Goal: Information Seeking & Learning: Learn about a topic

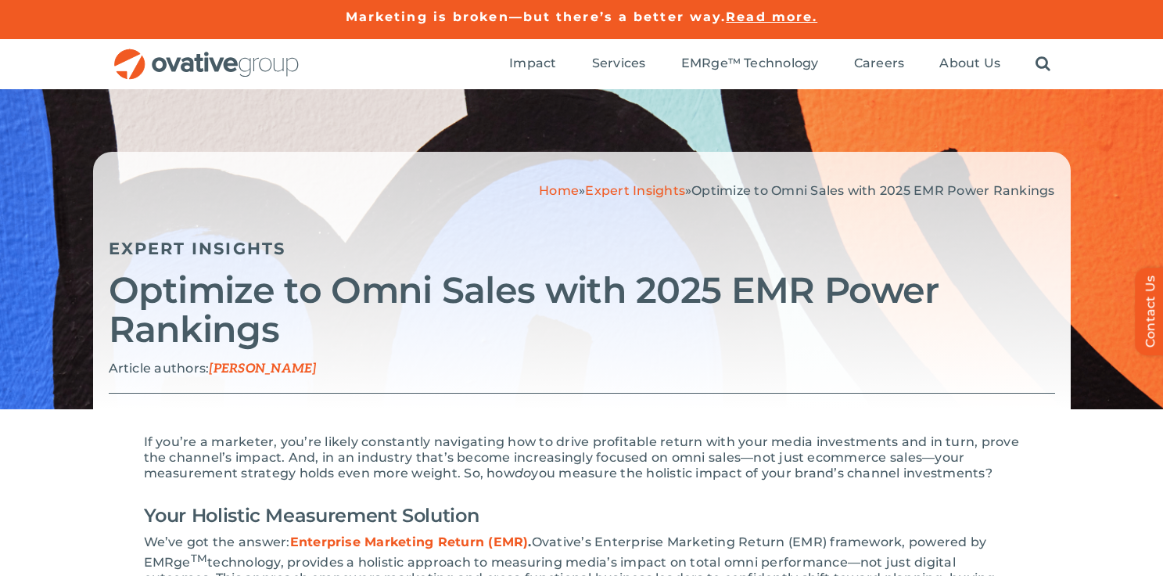
click at [614, 194] on link "Expert Insights" at bounding box center [635, 190] width 100 height 15
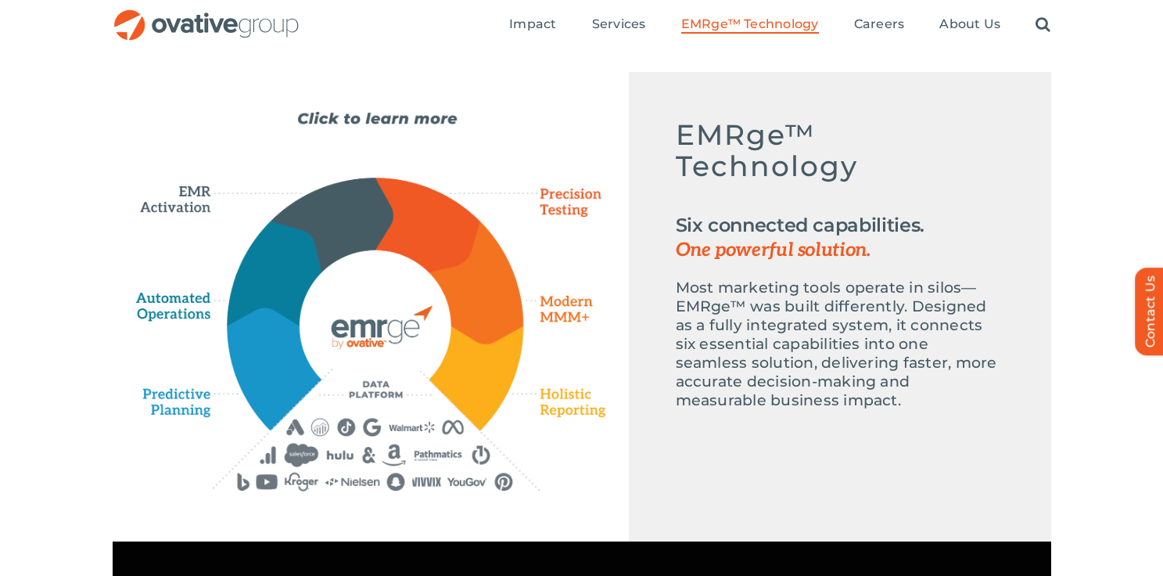
scroll to position [715, 0]
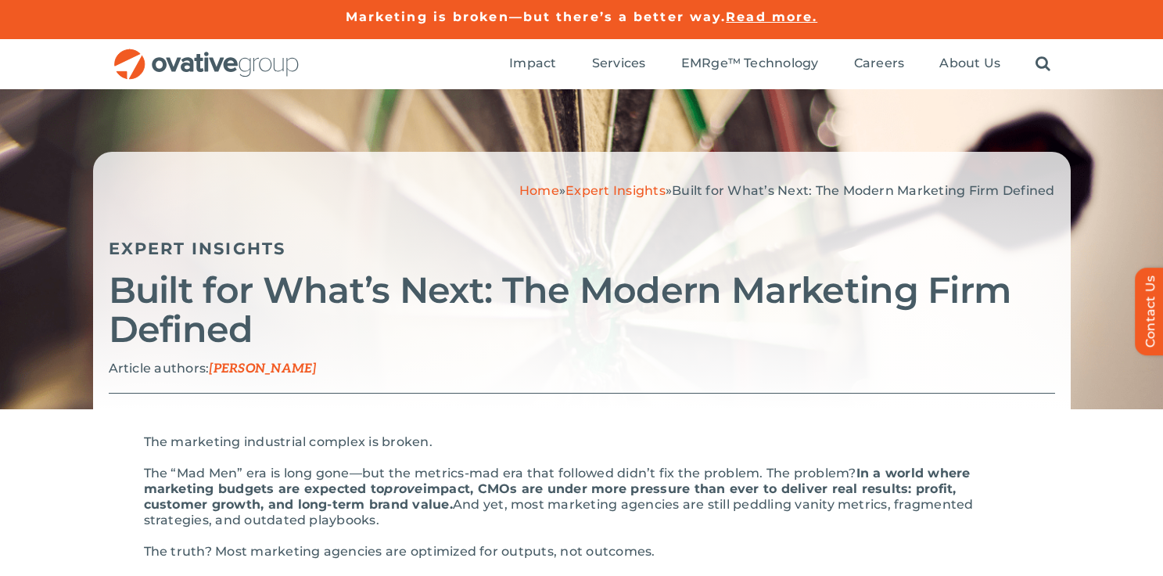
click at [605, 191] on link "Expert Insights" at bounding box center [616, 190] width 100 height 15
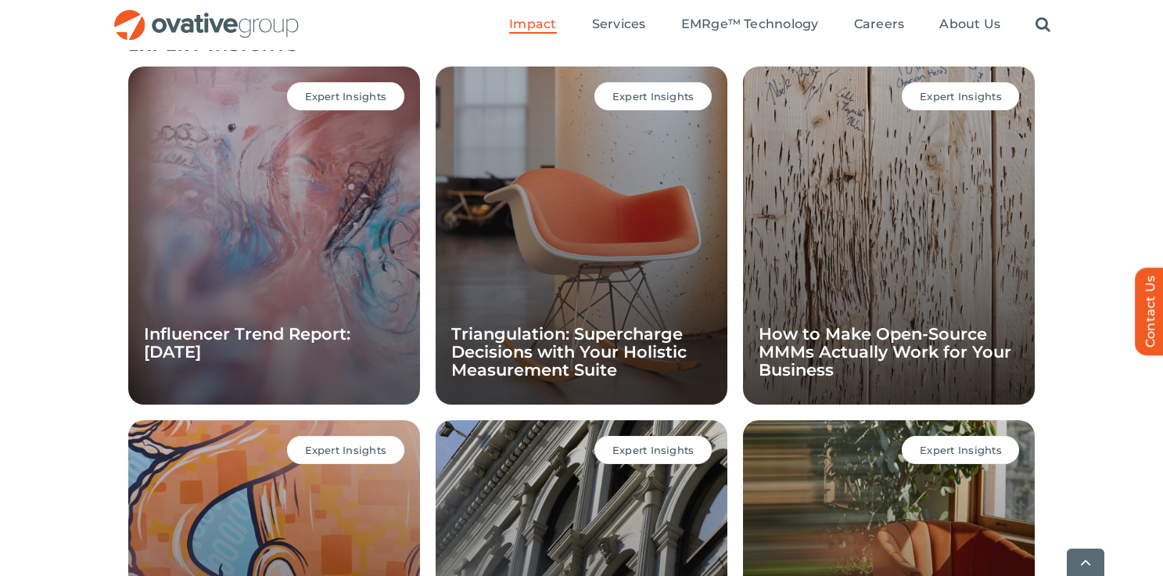
scroll to position [1134, 0]
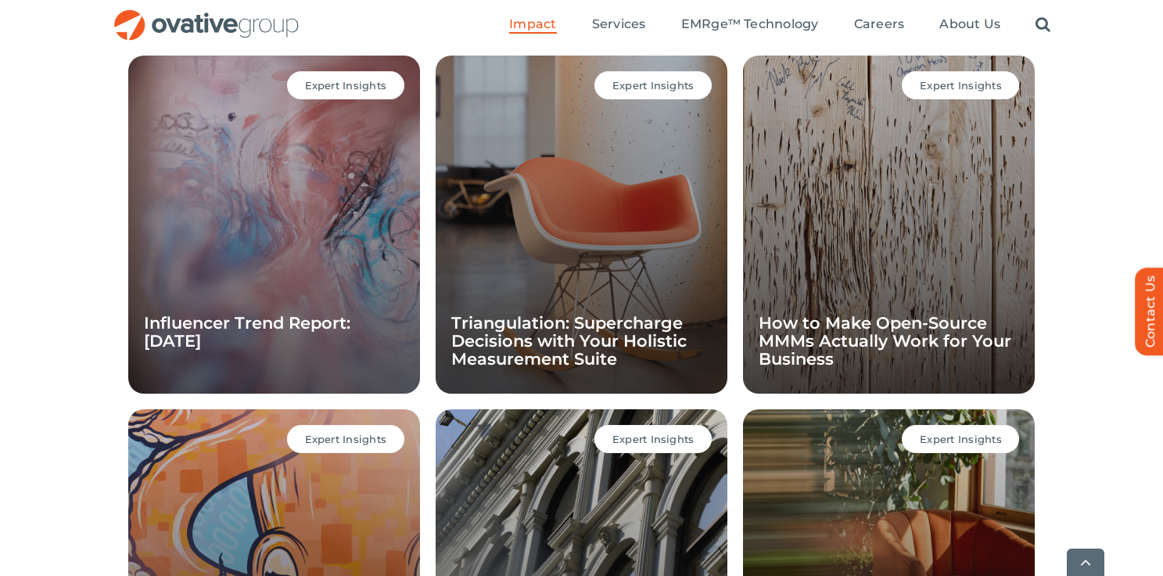
click at [944, 242] on div "Expert Insights How to Make Open-Source MMMs Actually Work for Your Business" at bounding box center [889, 225] width 292 height 338
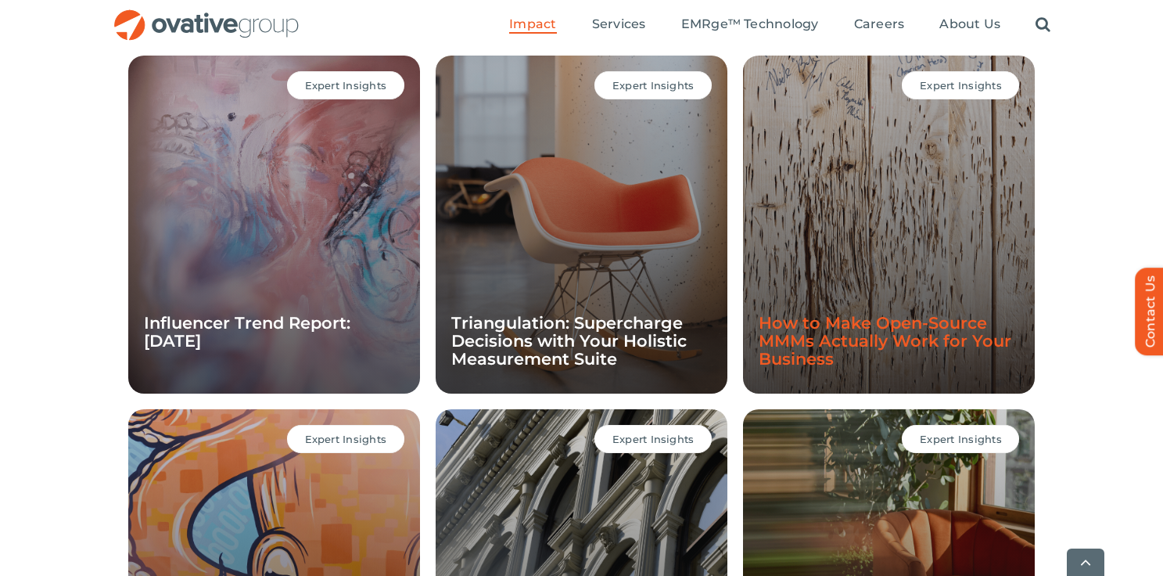
click at [839, 340] on link "How to Make Open-Source MMMs Actually Work for Your Business" at bounding box center [885, 341] width 253 height 56
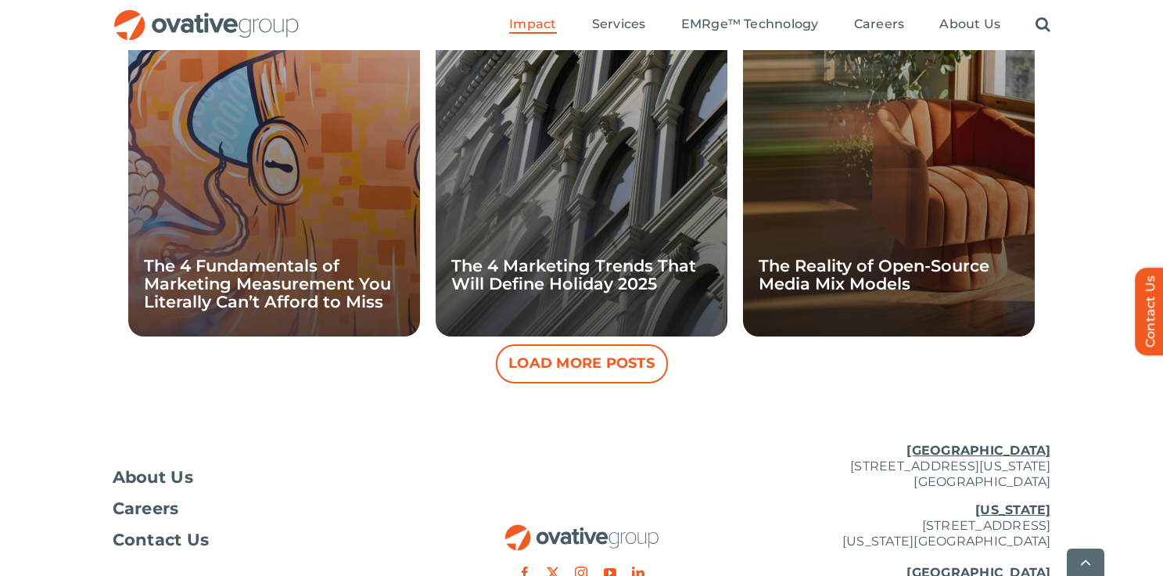
scroll to position [1546, 0]
click at [525, 371] on button "Load More Posts" at bounding box center [582, 362] width 172 height 39
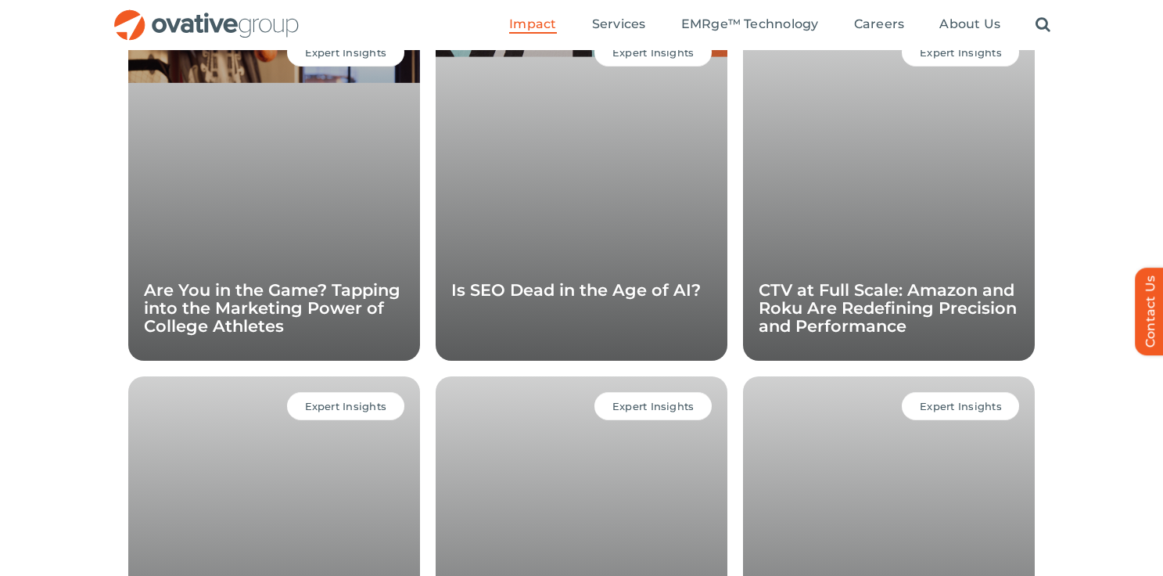
scroll to position [1784, 0]
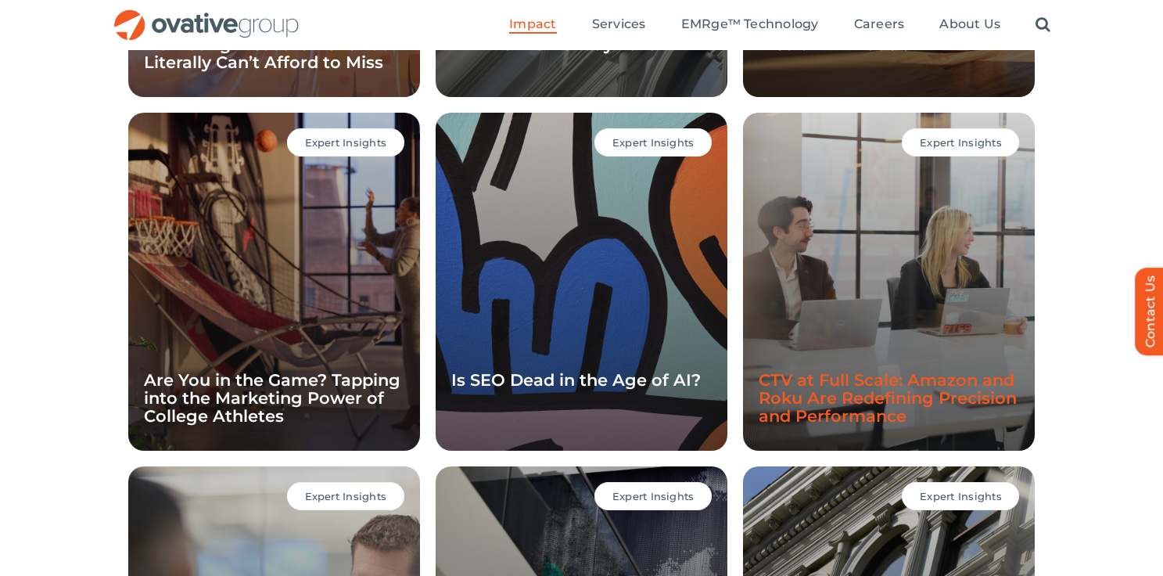
click at [819, 402] on link "CTV at Full Scale: Amazon and Roku Are Redefining Precision and Performance" at bounding box center [888, 398] width 258 height 56
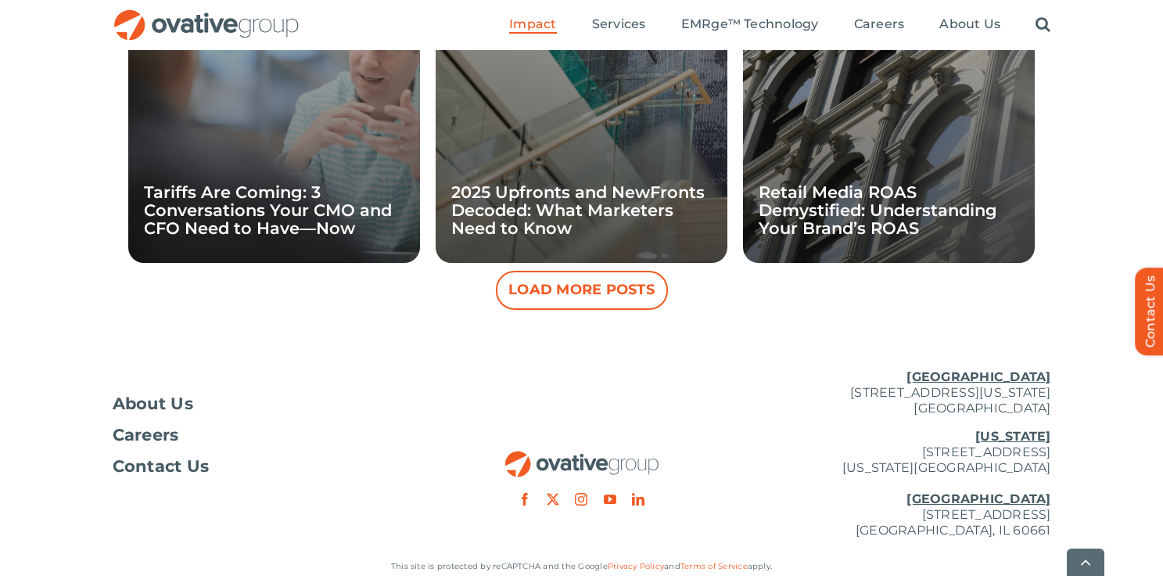
scroll to position [2379, 0]
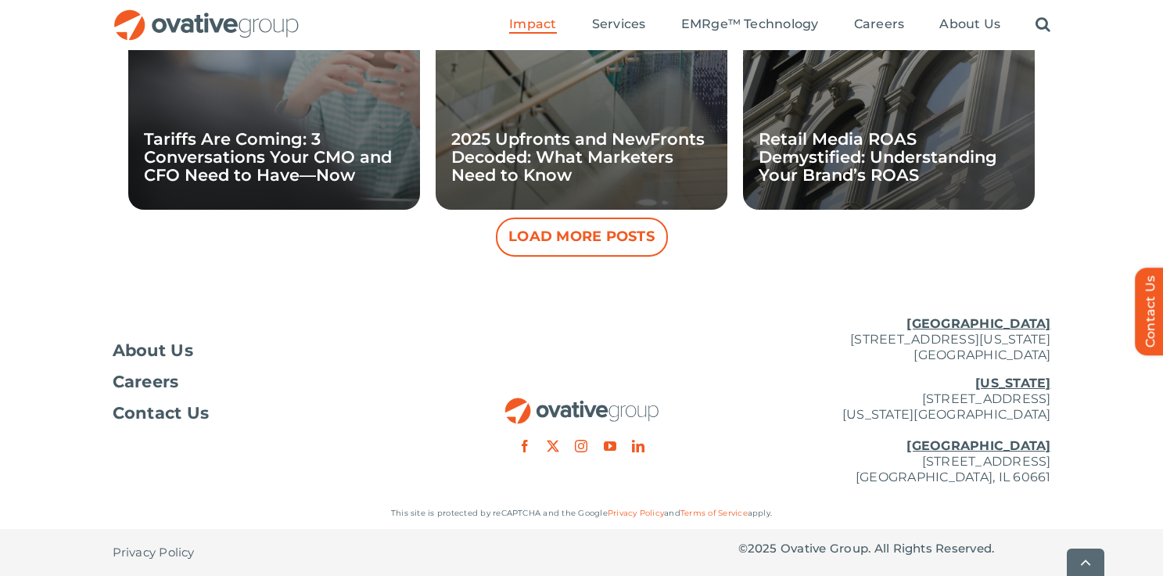
click at [580, 243] on button "Load More Posts" at bounding box center [582, 236] width 172 height 39
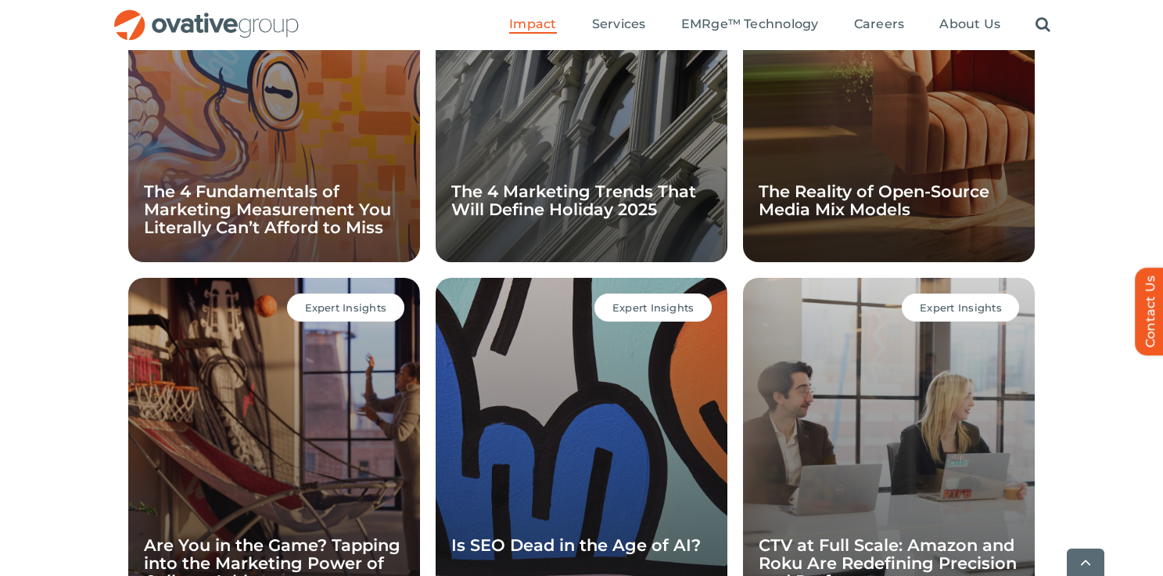
scroll to position [1719, 0]
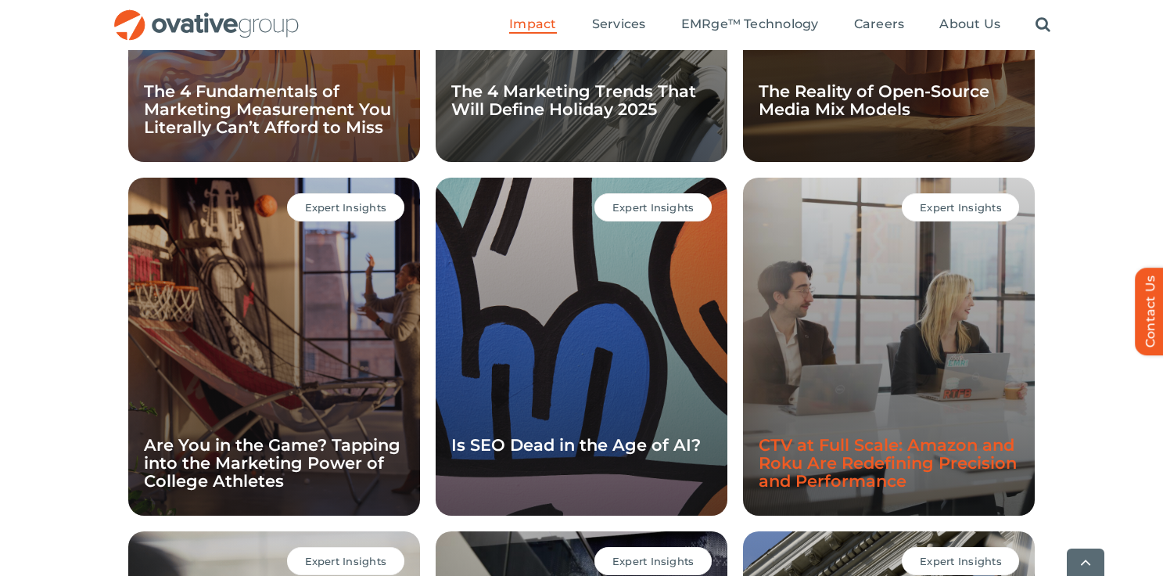
click at [828, 465] on link "CTV at Full Scale: Amazon and Roku Are Redefining Precision and Performance" at bounding box center [888, 463] width 258 height 56
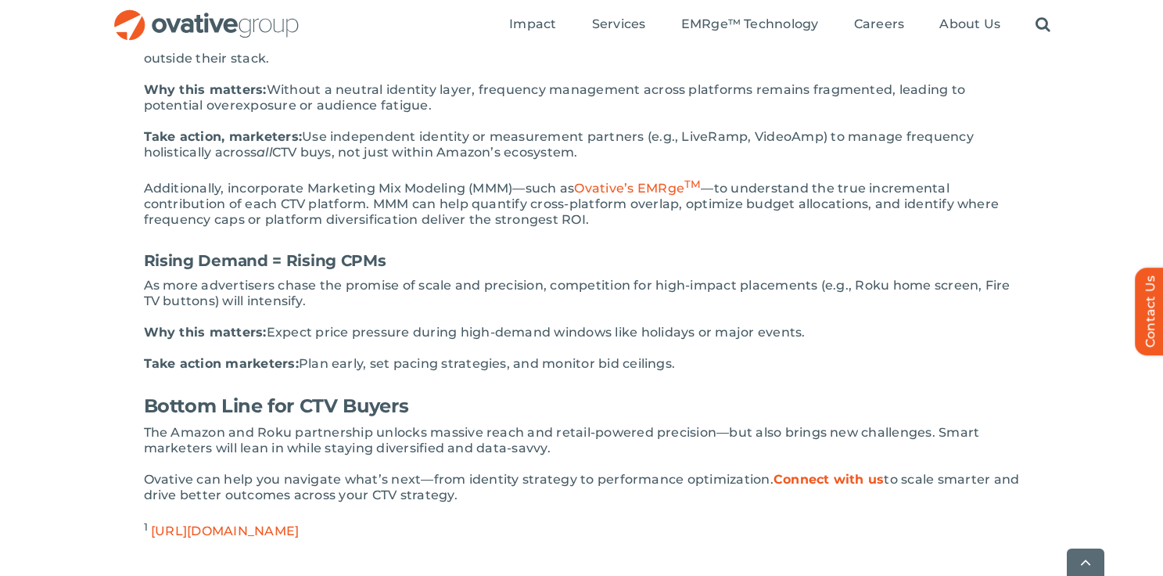
scroll to position [1374, 0]
